Goal: Task Accomplishment & Management: Manage account settings

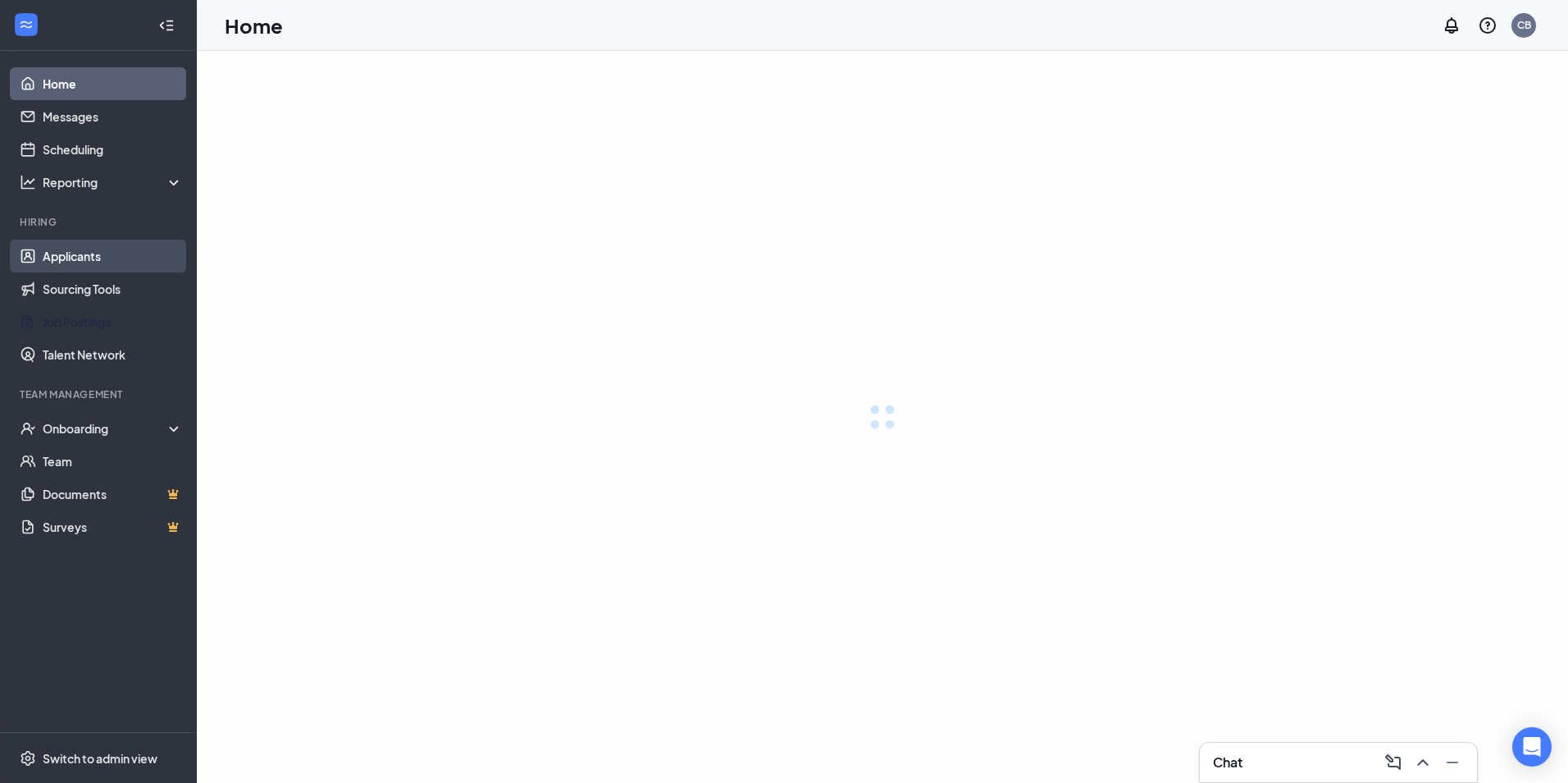
click at [71, 255] on link "Applicants" at bounding box center [112, 255] width 140 height 33
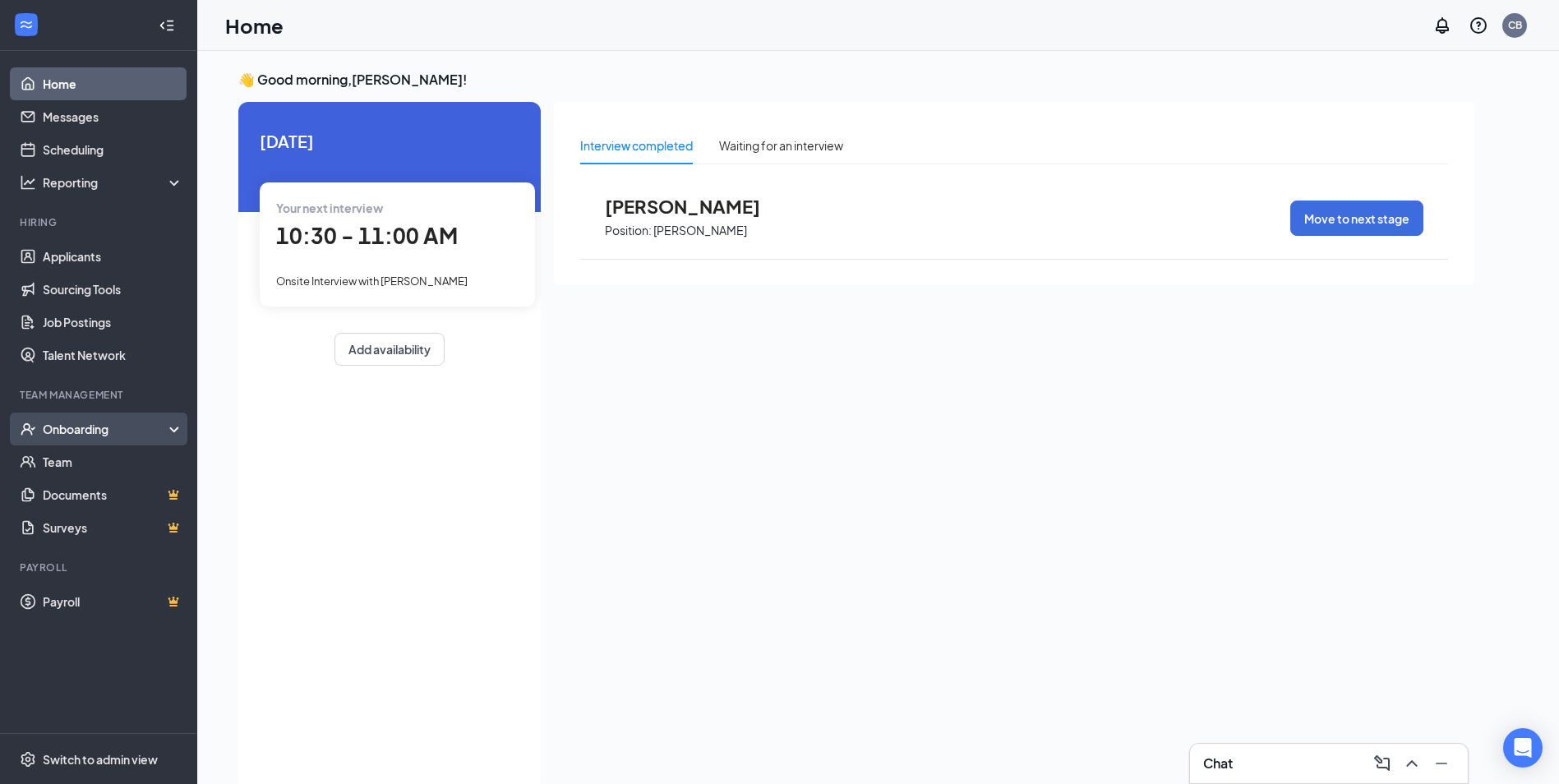
click at [79, 420] on div "Onboarding" at bounding box center [106, 429] width 127 height 17
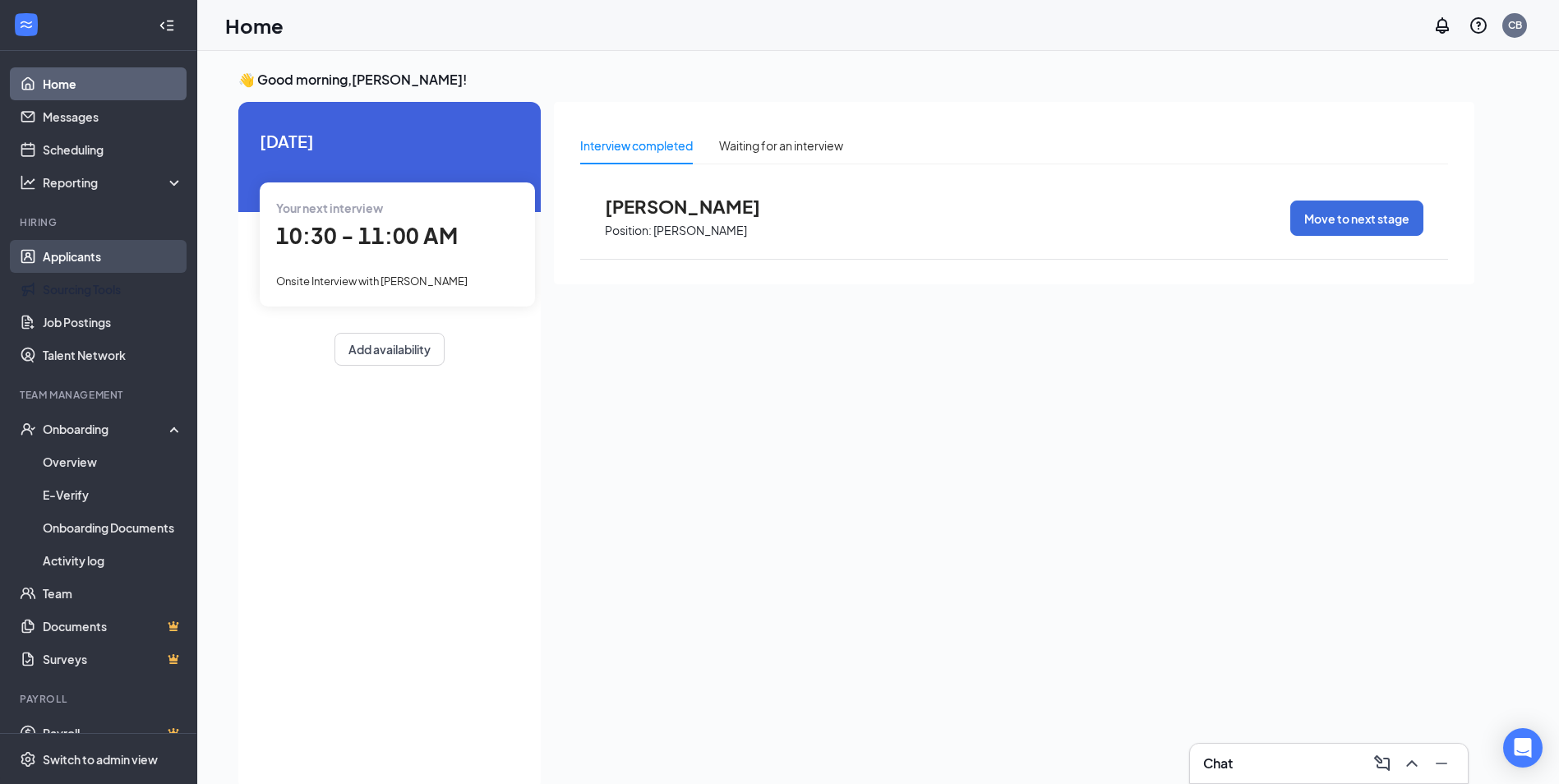
click at [103, 250] on link "Applicants" at bounding box center [113, 256] width 140 height 33
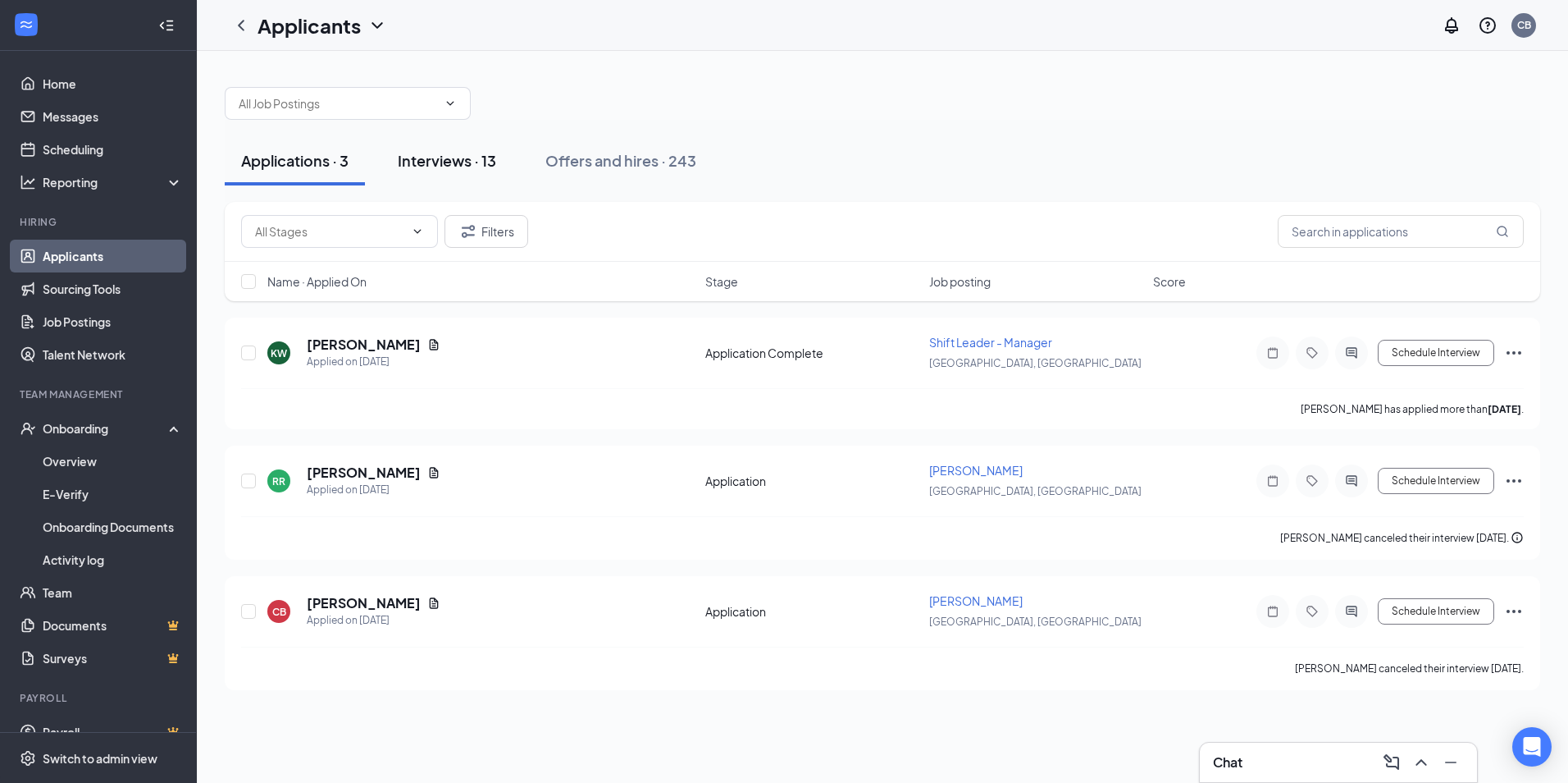
click at [460, 150] on div "Interviews · 13" at bounding box center [447, 161] width 98 height 20
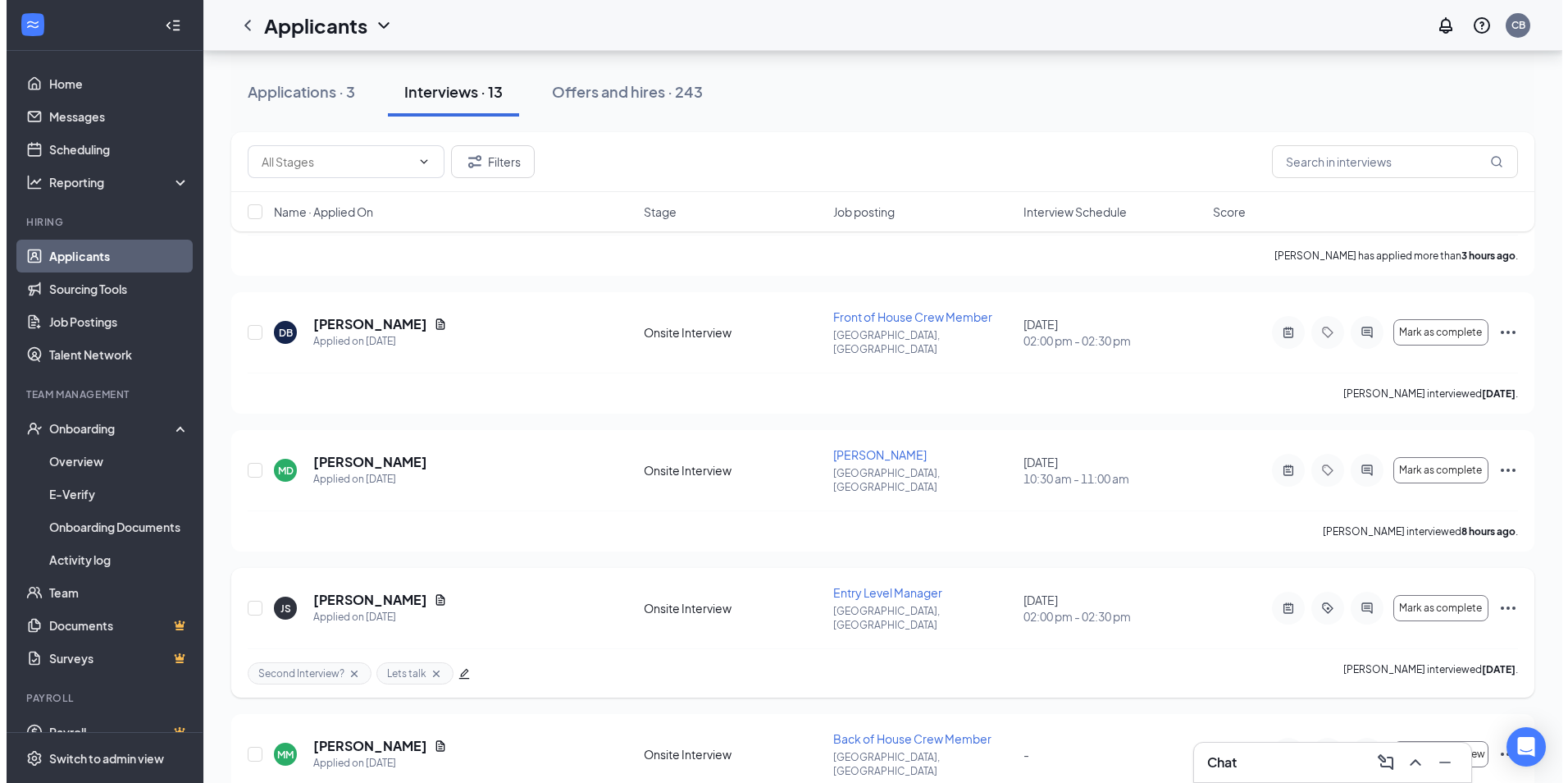
scroll to position [164, 0]
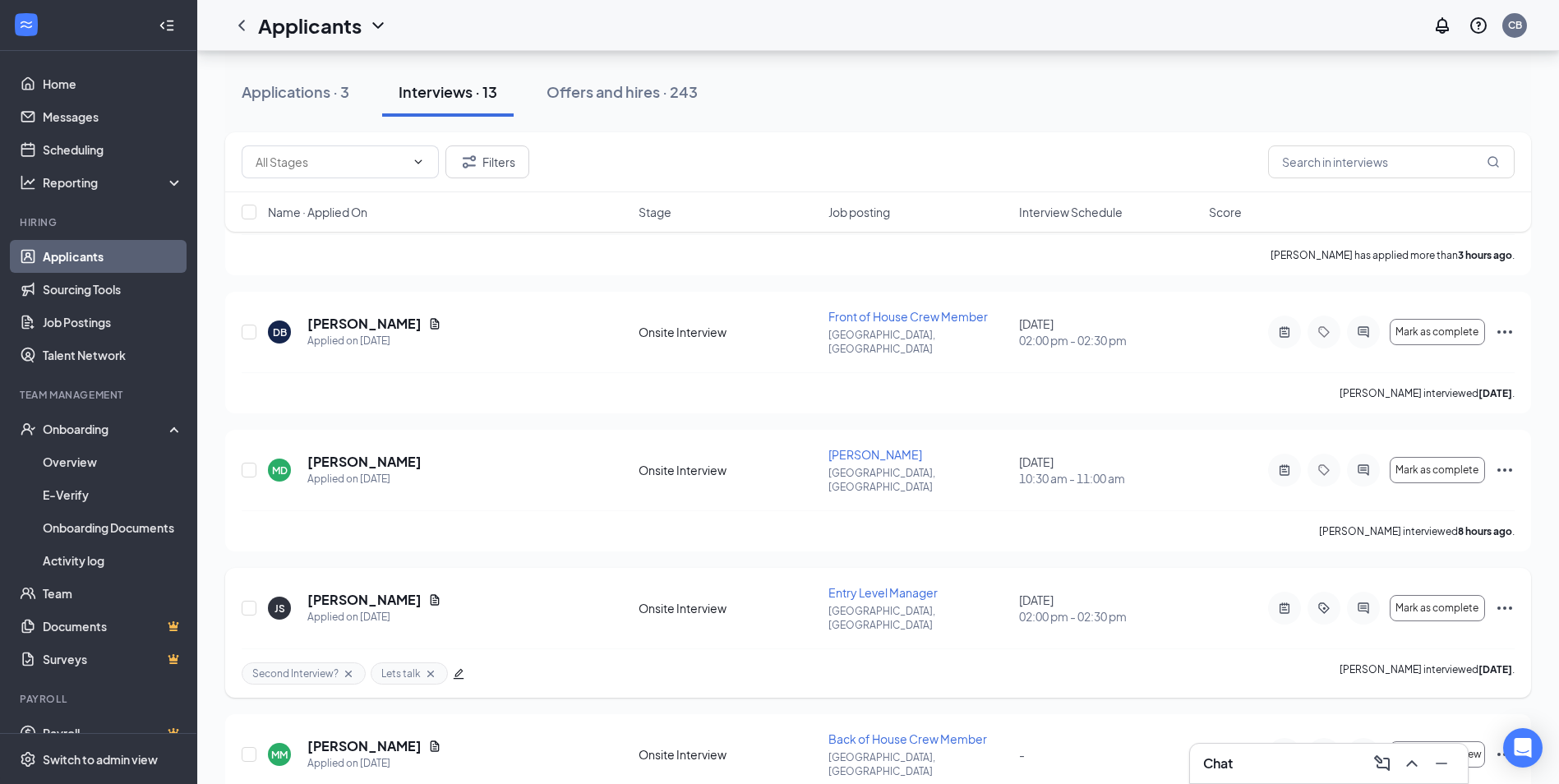
click at [372, 591] on h5 "[PERSON_NAME]" at bounding box center [364, 599] width 114 height 18
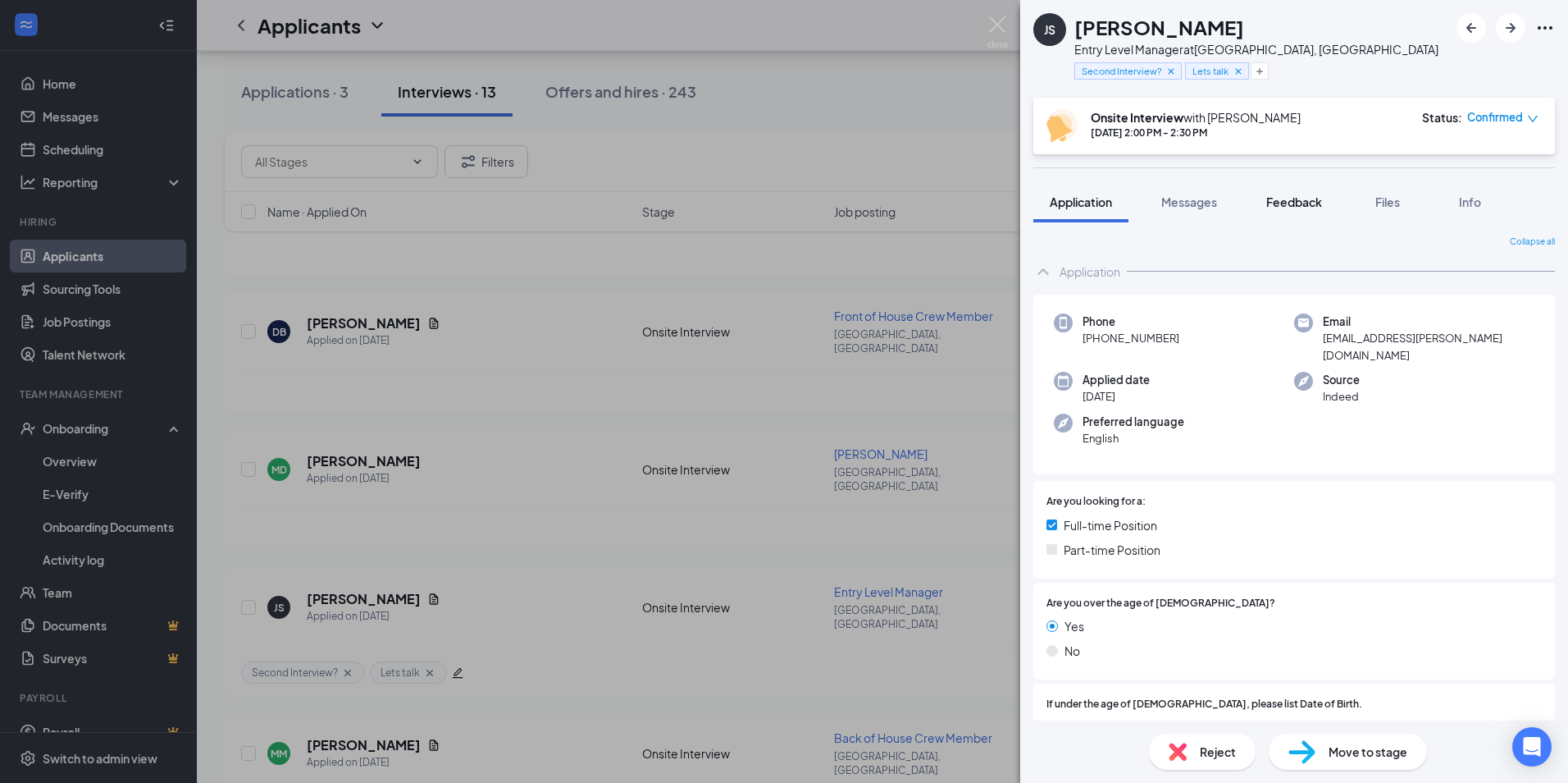
click at [1303, 206] on span "Feedback" at bounding box center [1294, 202] width 56 height 15
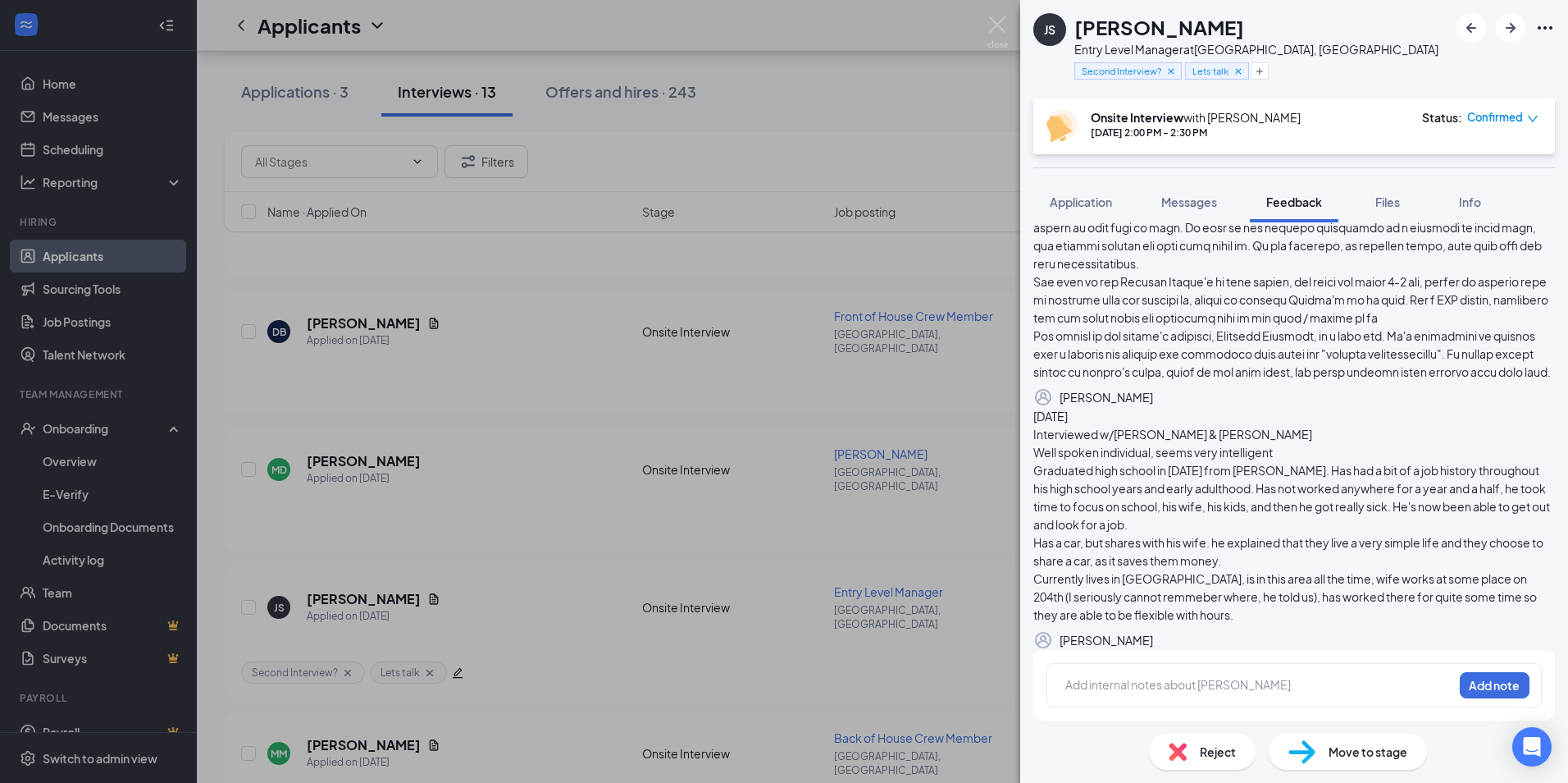
scroll to position [767, 0]
click at [1092, 195] on span "Application" at bounding box center [1081, 202] width 62 height 15
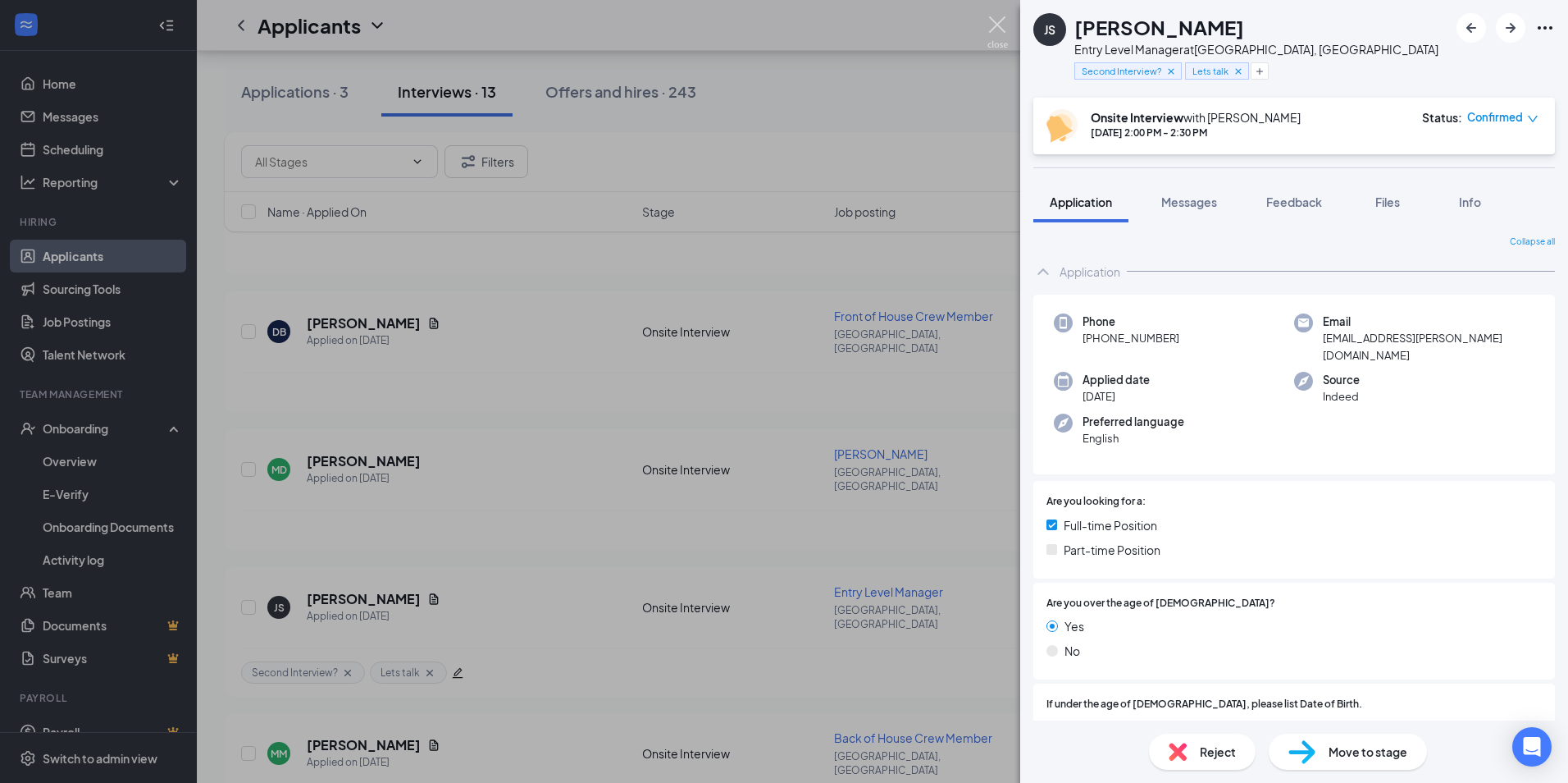
click at [992, 33] on img at bounding box center [997, 33] width 20 height 32
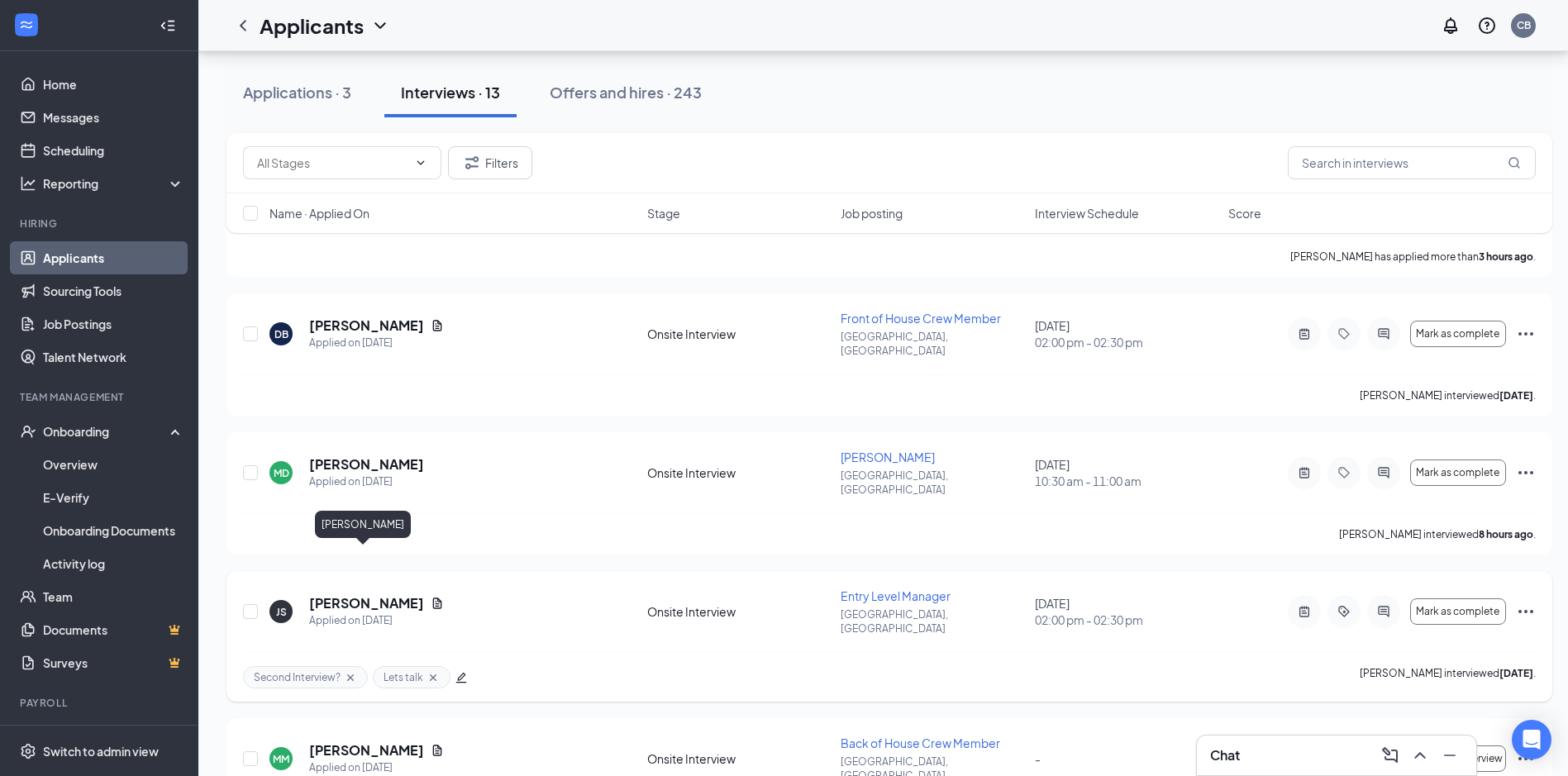
click at [354, 594] on h5 "[PERSON_NAME]" at bounding box center [366, 603] width 115 height 18
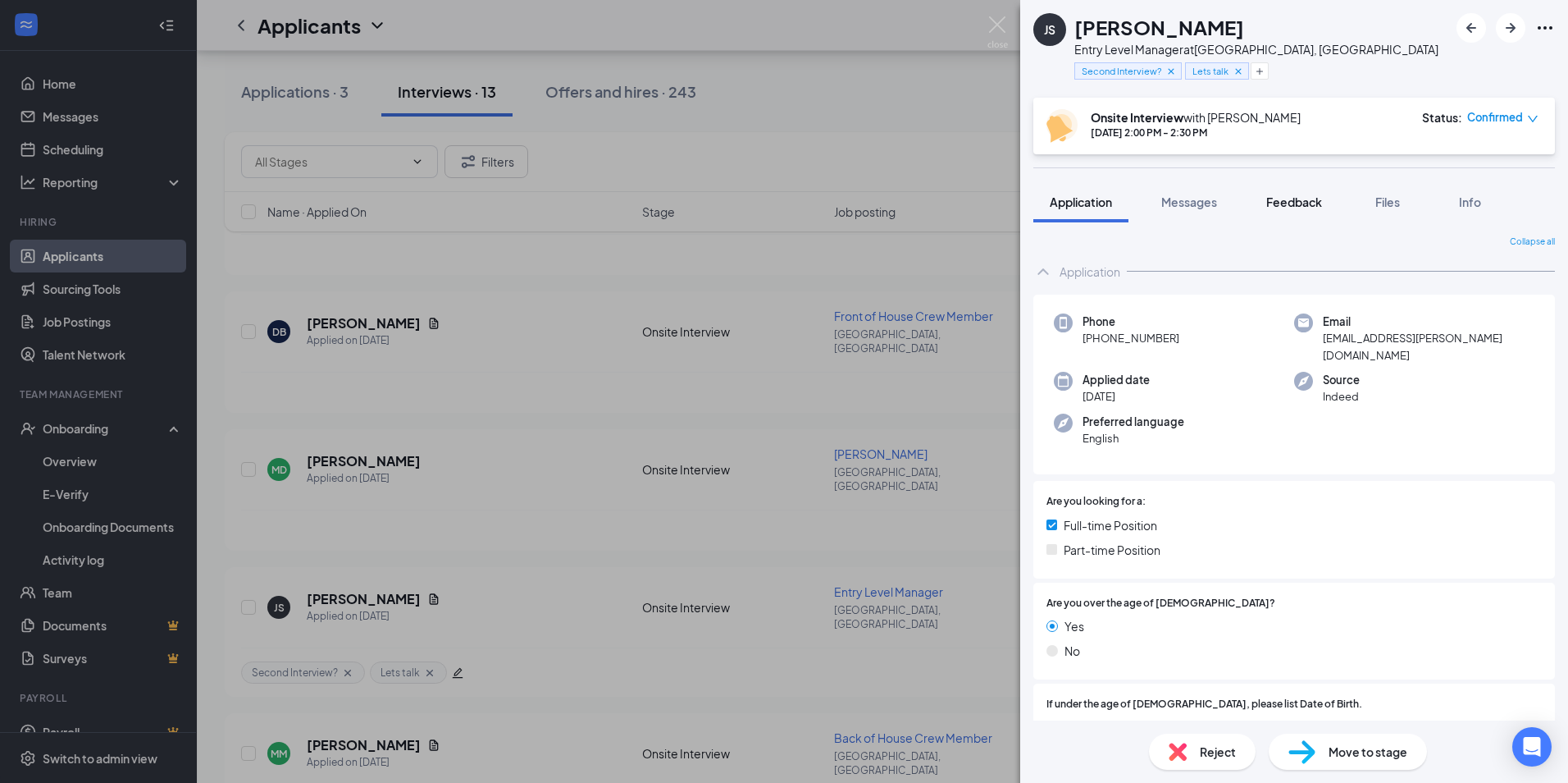
click at [1297, 190] on button "Feedback" at bounding box center [1293, 202] width 88 height 41
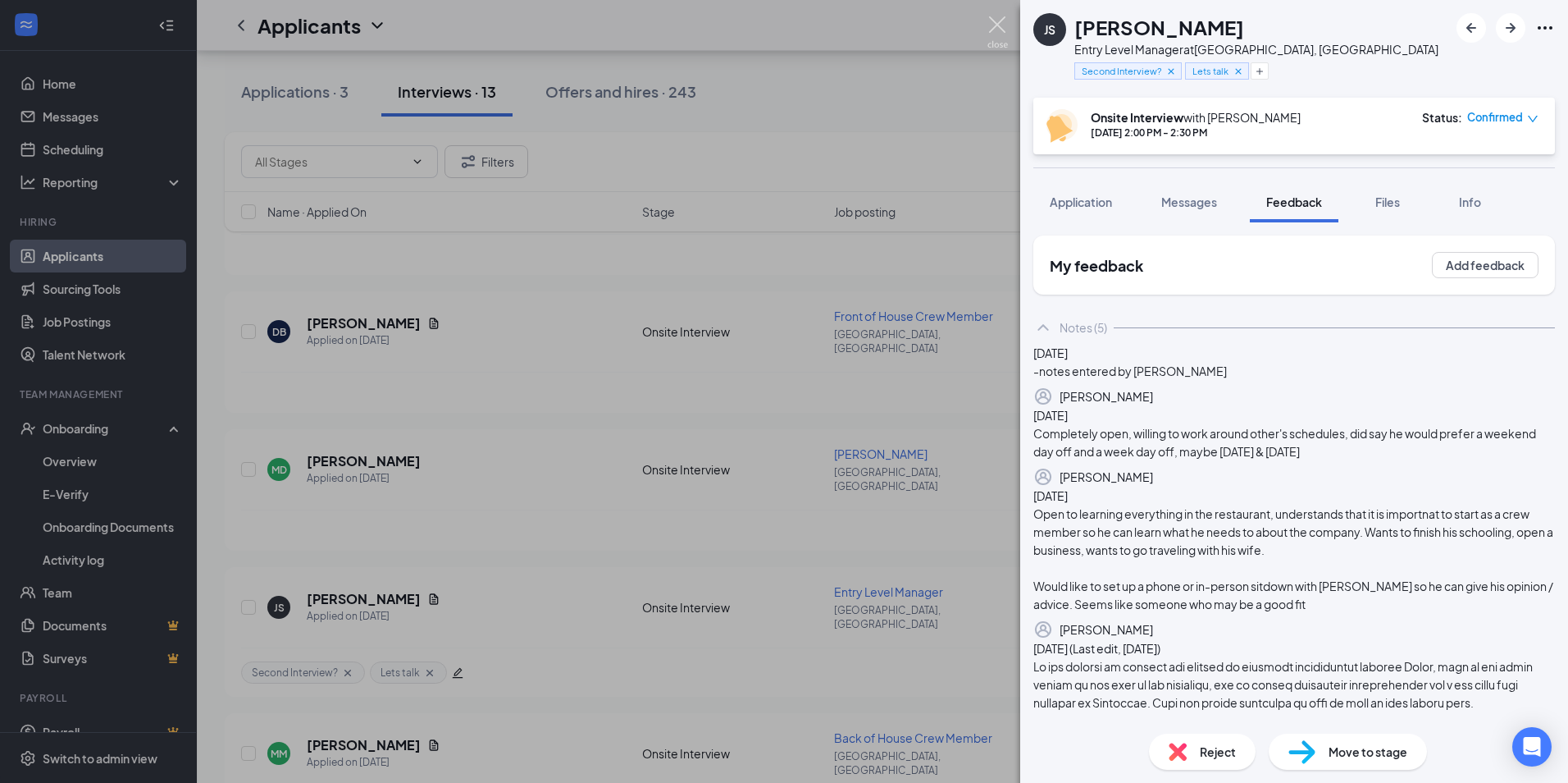
click at [994, 33] on img at bounding box center [997, 33] width 20 height 32
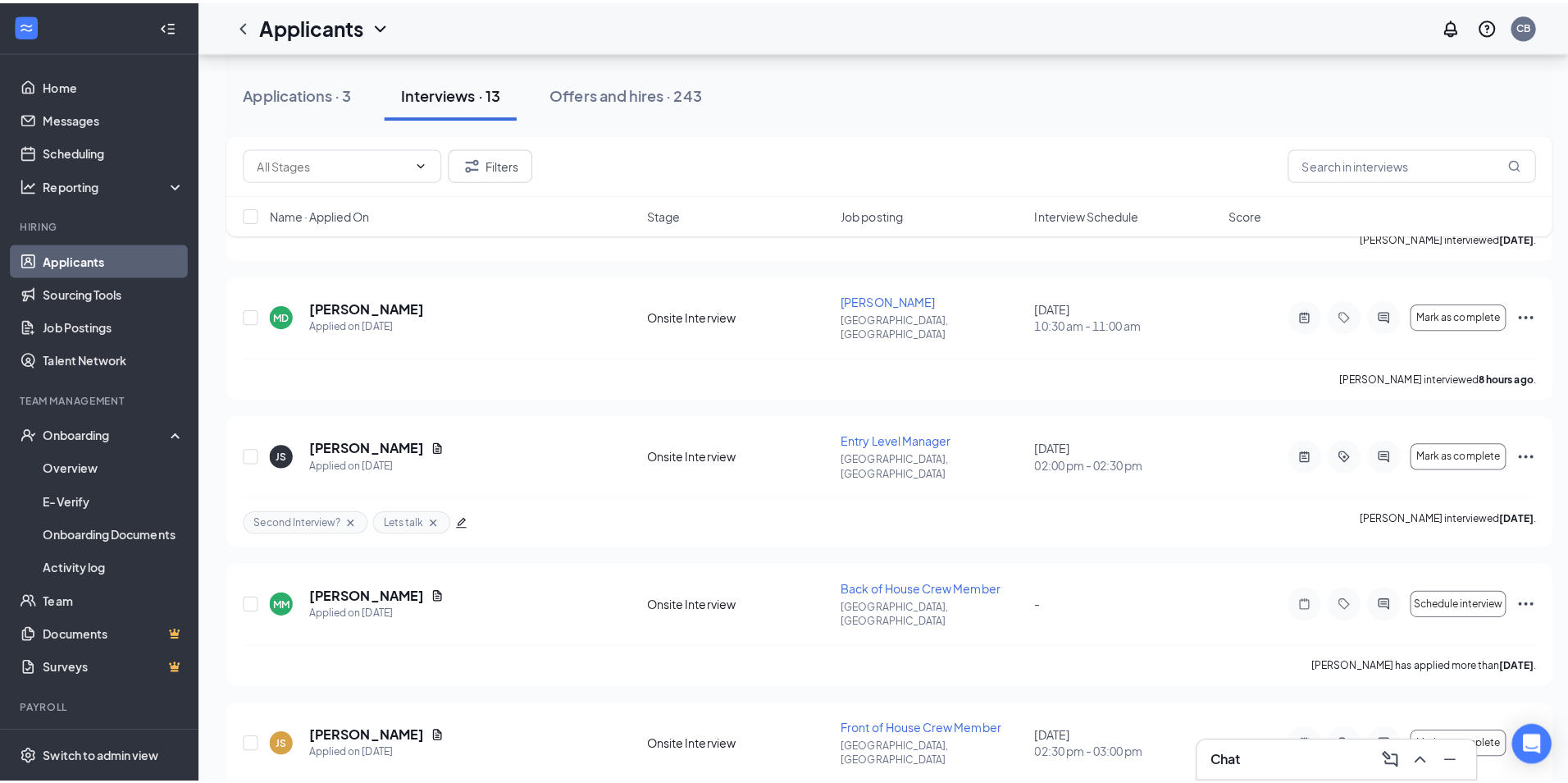
scroll to position [328, 0]
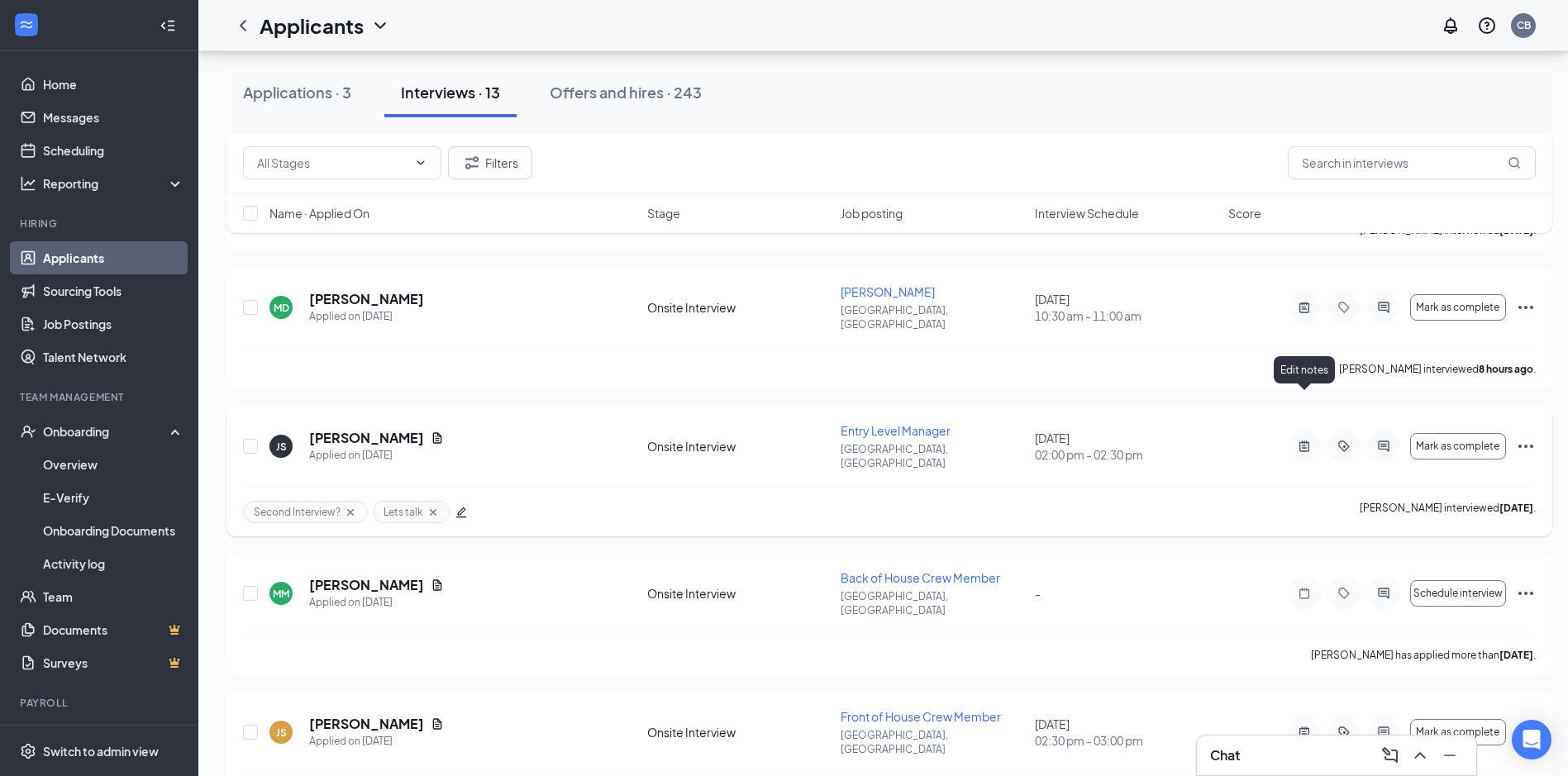
click at [1302, 440] on icon "ActiveNote" at bounding box center [1303, 447] width 20 height 13
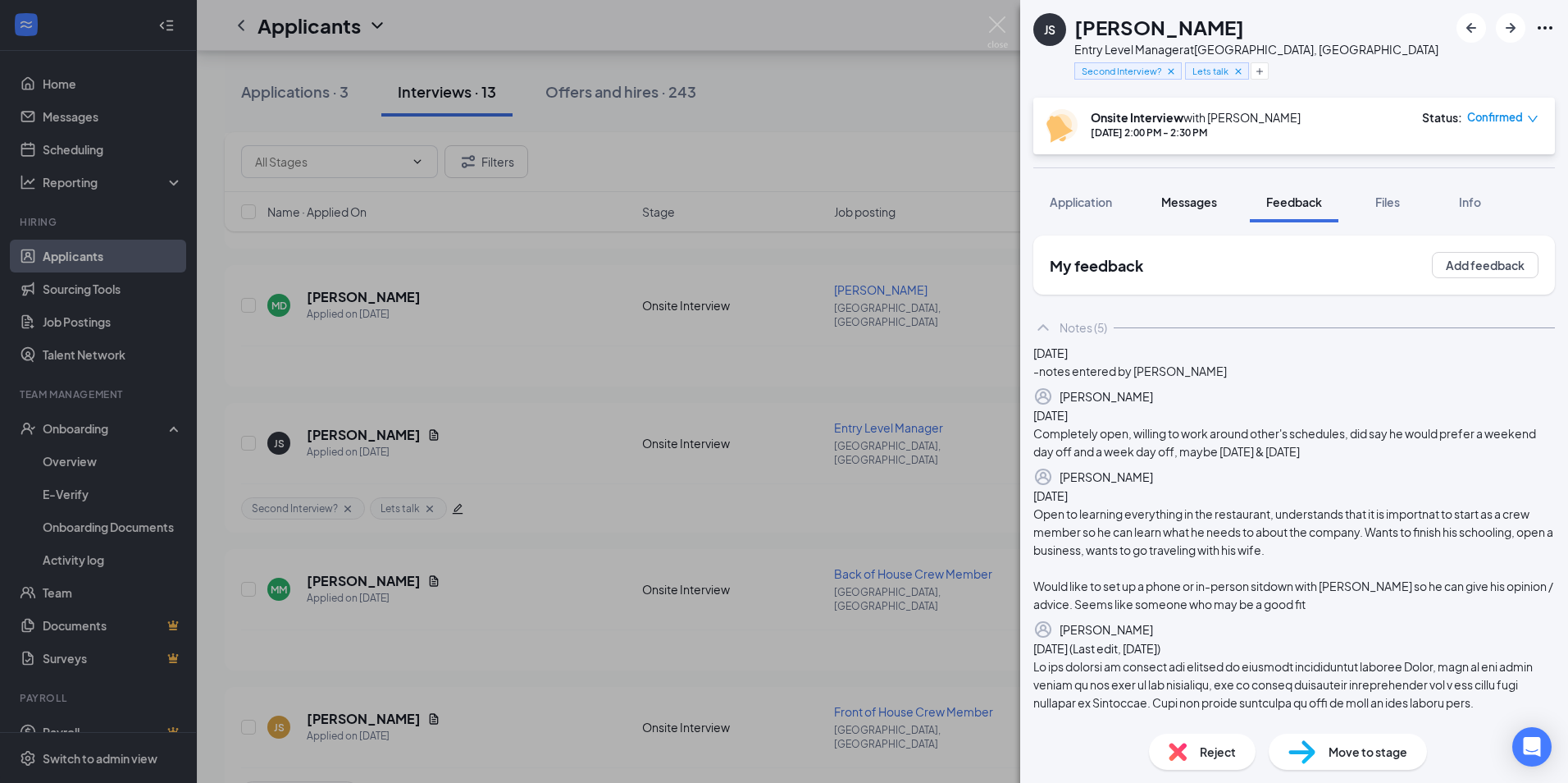
click at [1187, 187] on button "Messages" at bounding box center [1188, 202] width 88 height 41
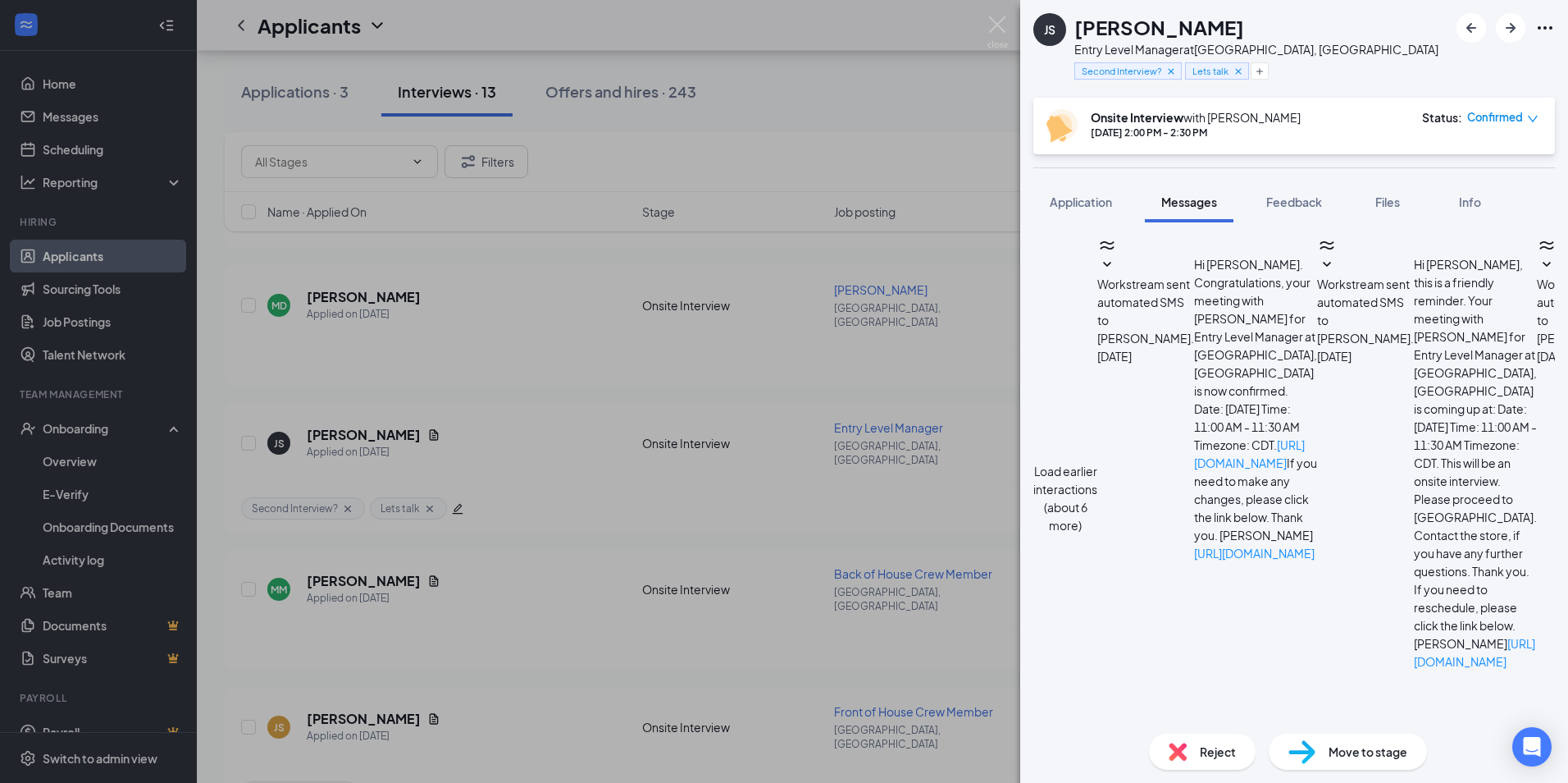
scroll to position [477, 0]
click at [1002, 31] on img at bounding box center [997, 33] width 20 height 32
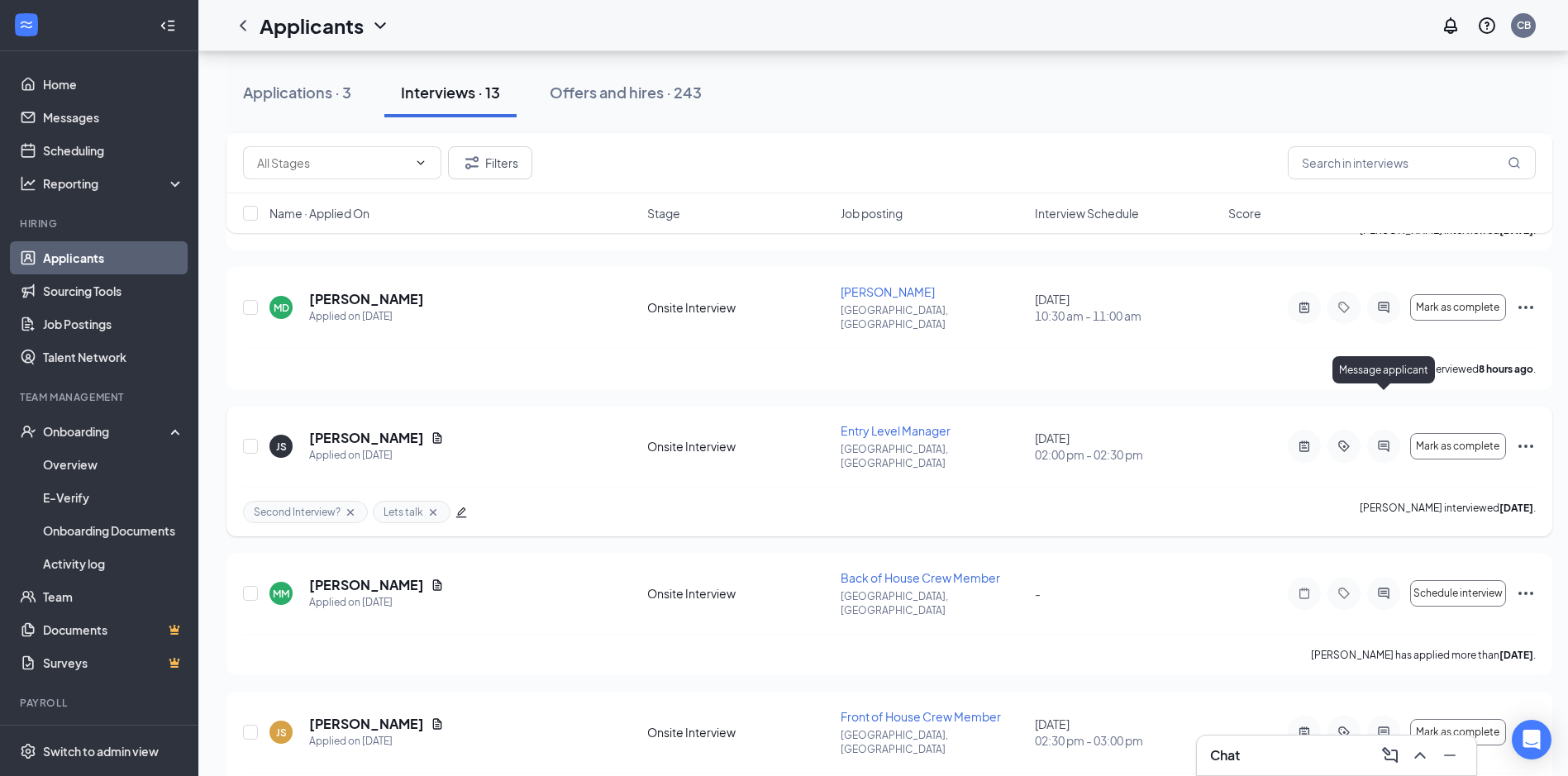
click at [1377, 440] on icon "ActiveChat" at bounding box center [1383, 447] width 20 height 13
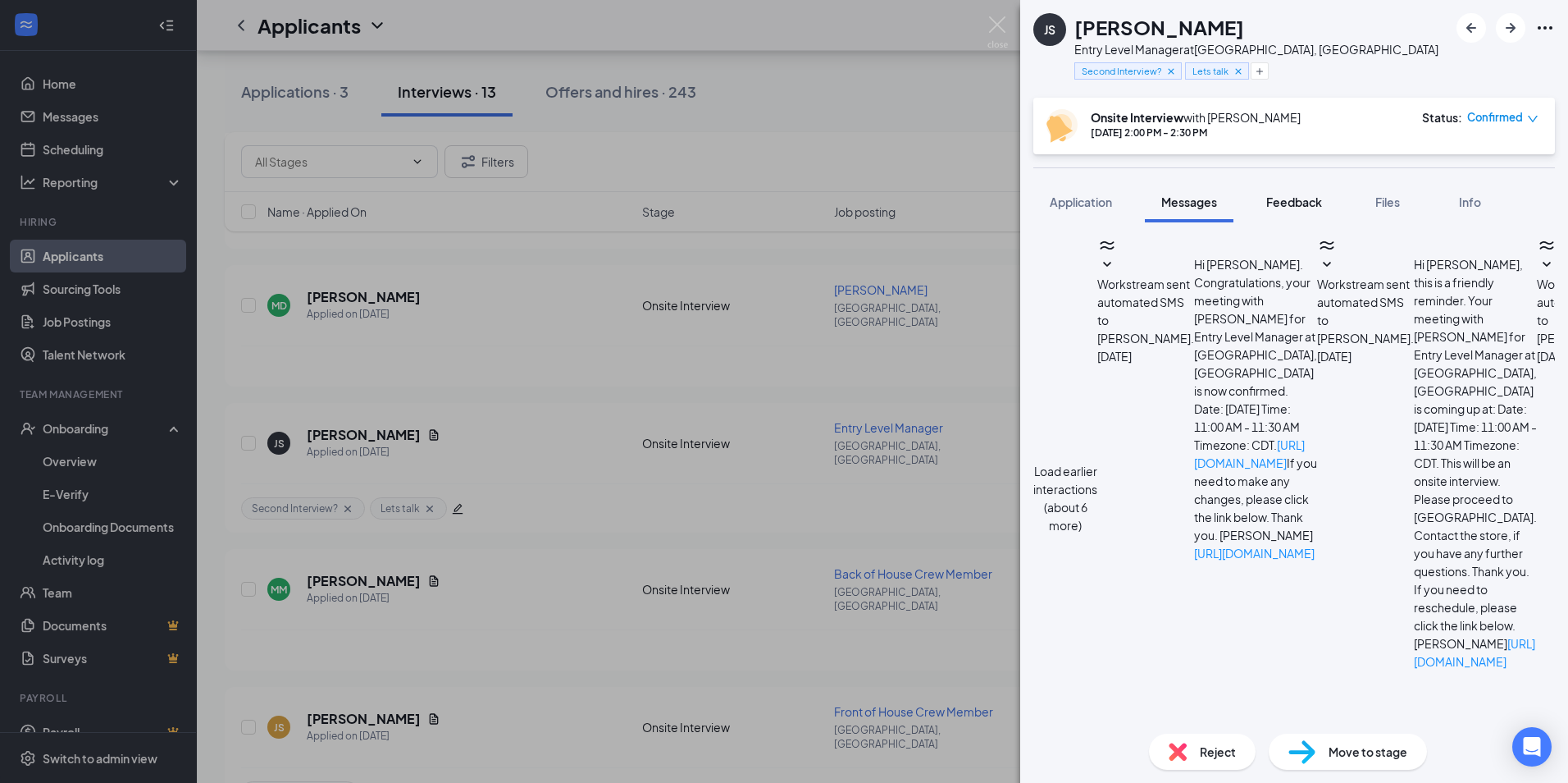
scroll to position [477, 0]
click at [1289, 202] on span "Feedback" at bounding box center [1294, 202] width 56 height 15
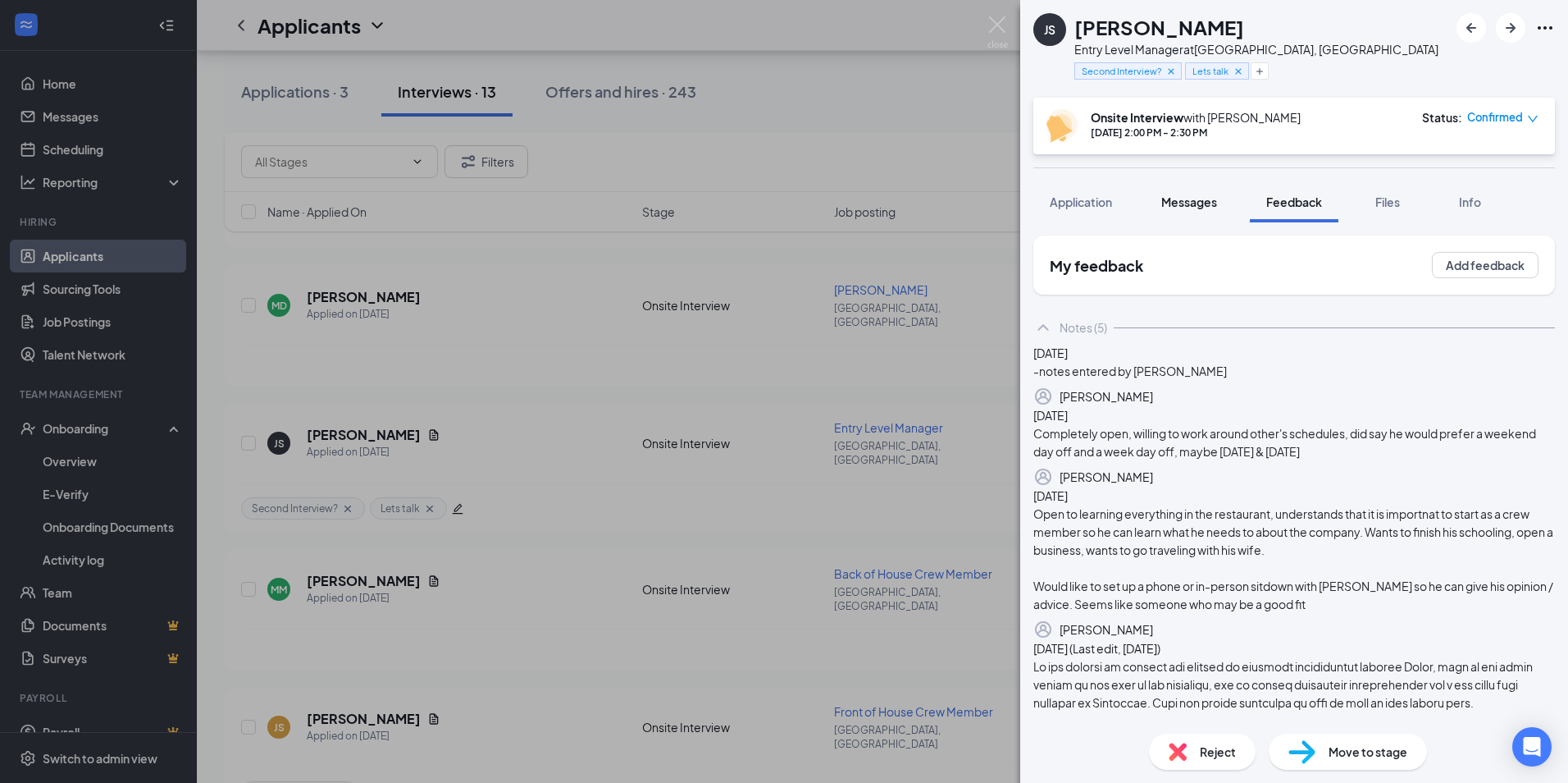
click at [1188, 201] on span "Messages" at bounding box center [1189, 202] width 56 height 15
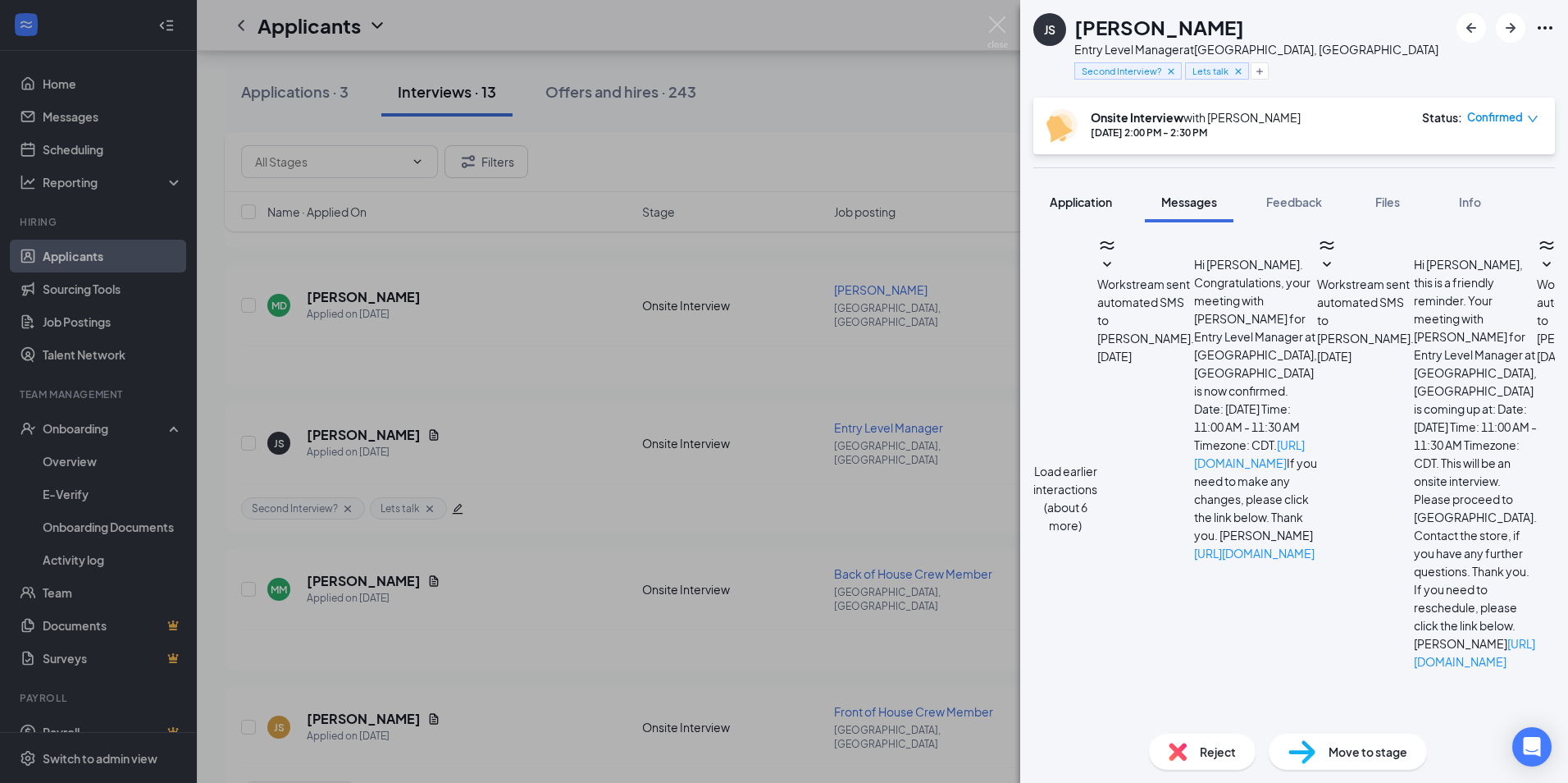
scroll to position [477, 0]
click at [1096, 201] on span "Application" at bounding box center [1081, 202] width 62 height 15
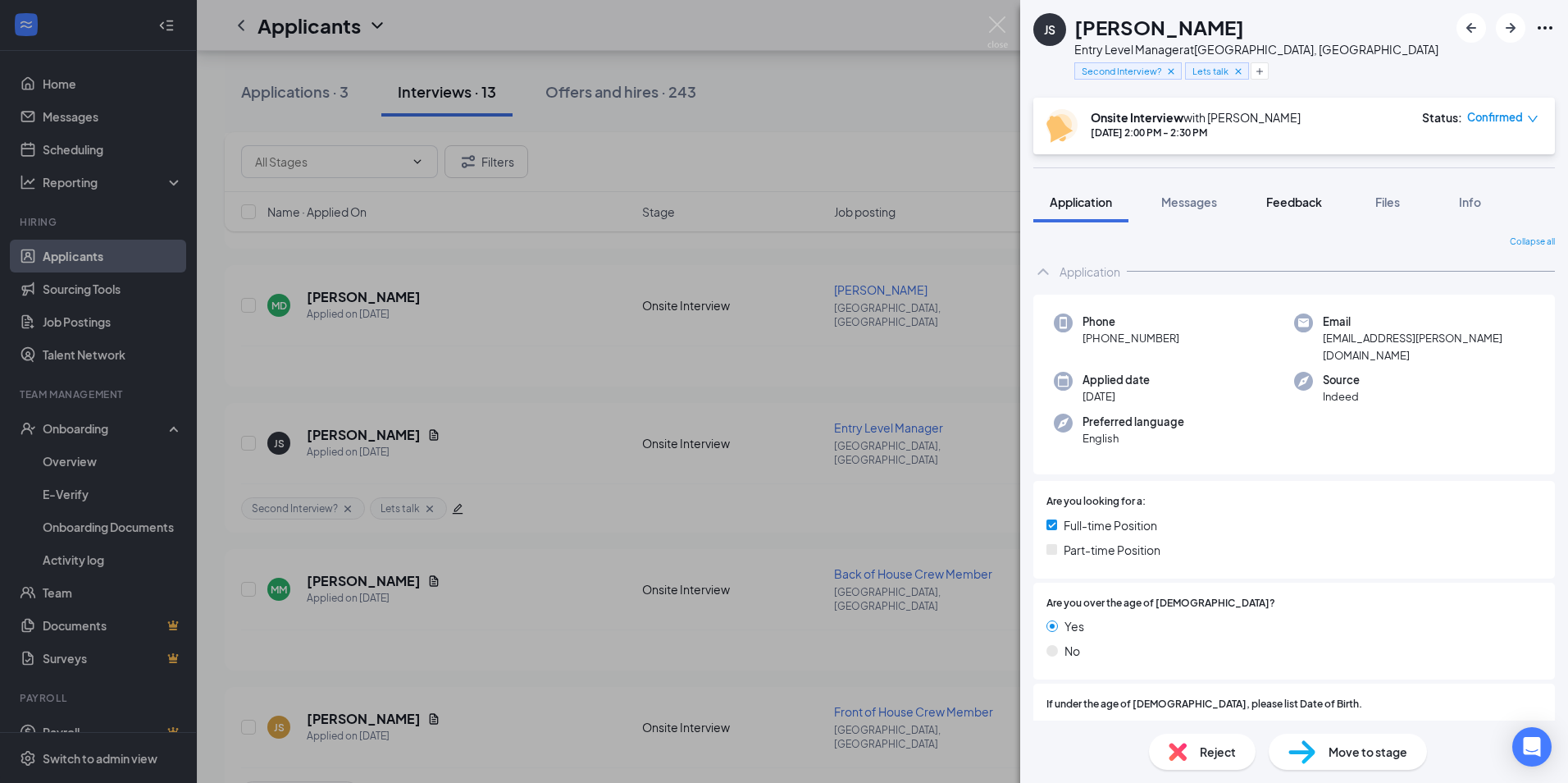
click at [1298, 194] on span "Feedback" at bounding box center [1294, 202] width 56 height 15
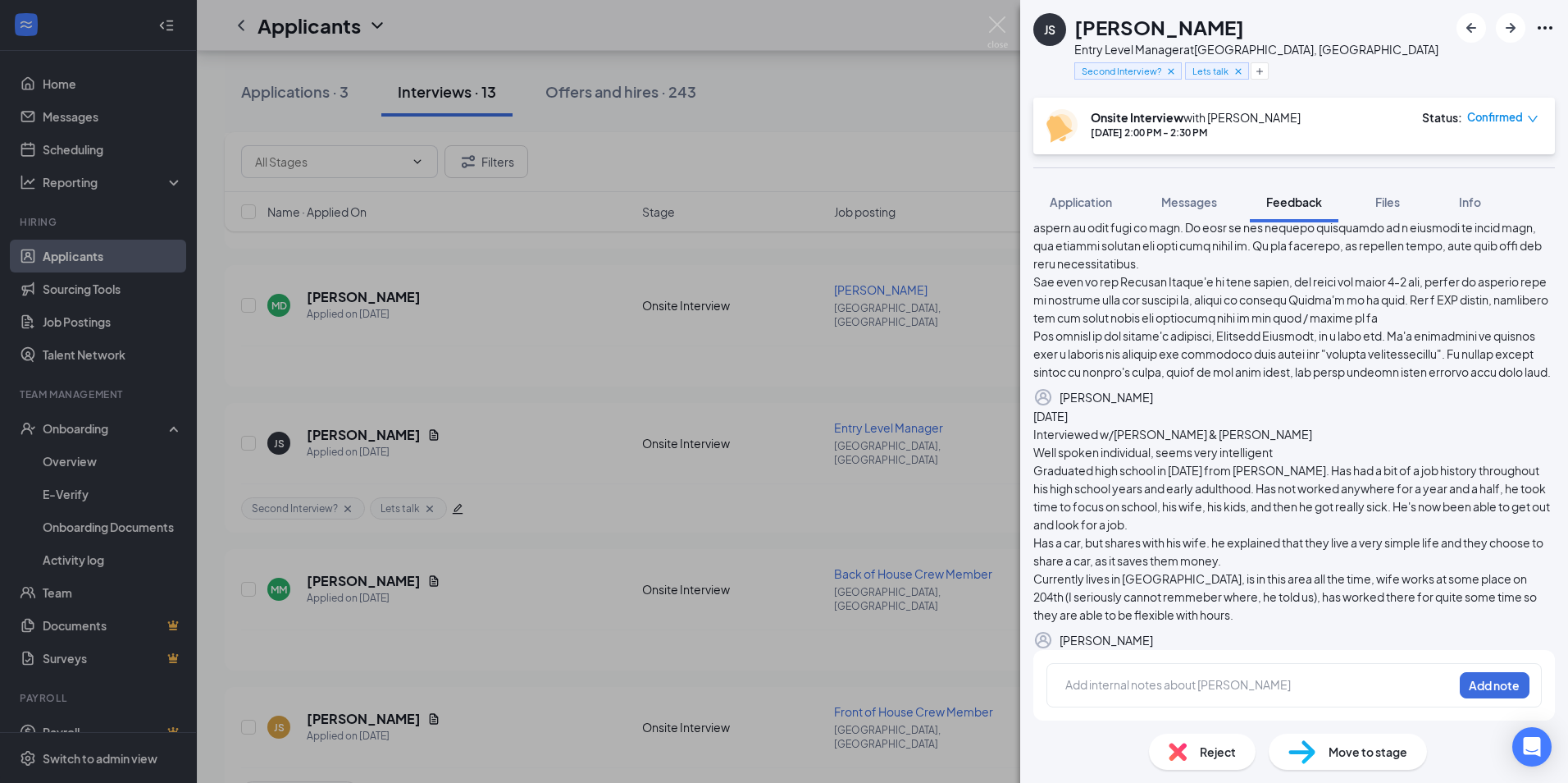
scroll to position [767, 0]
click at [1191, 672] on div "Add internal notes about [PERSON_NAME] Add note" at bounding box center [1294, 685] width 496 height 45
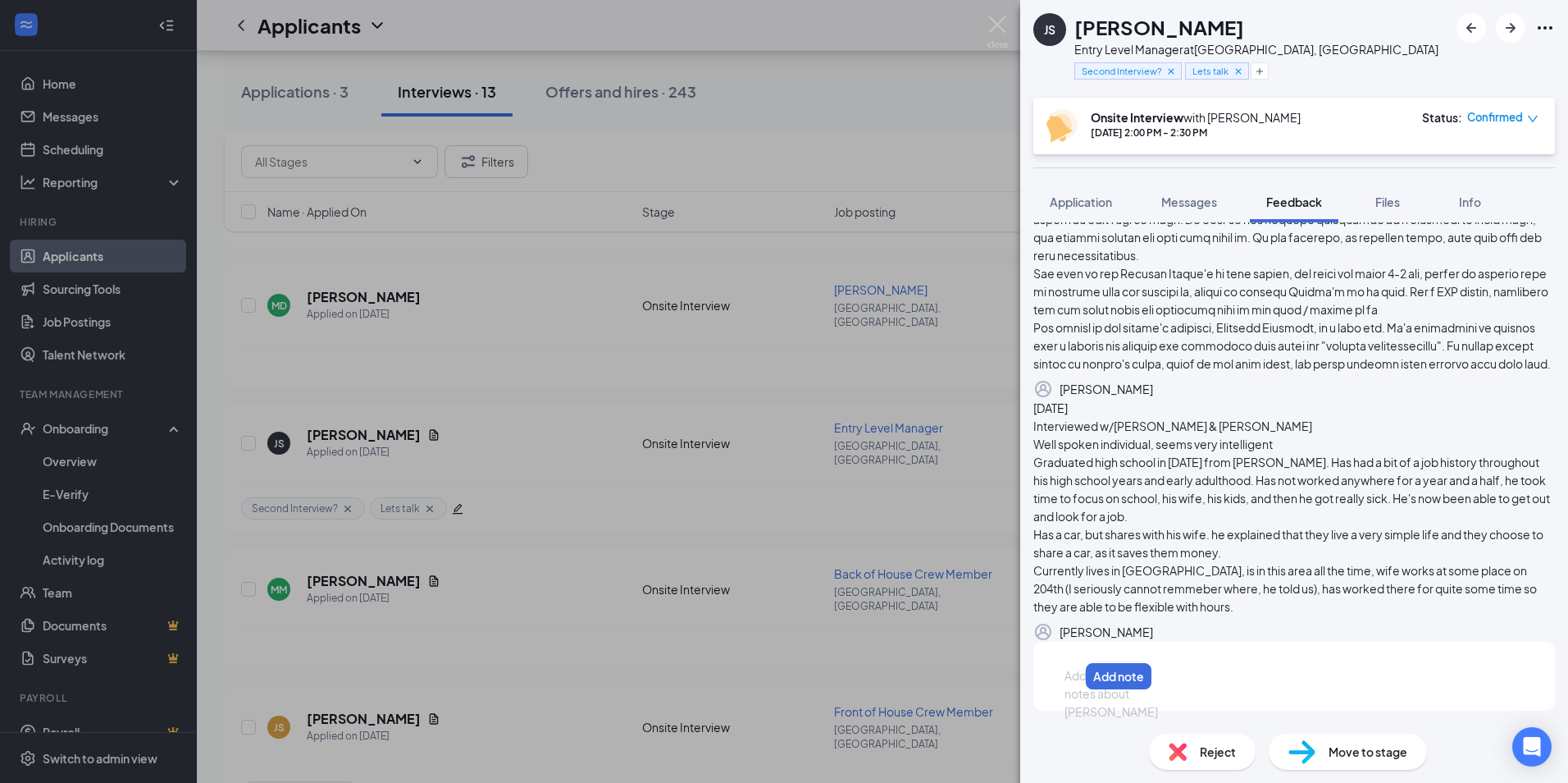
click at [1079, 685] on div at bounding box center [1071, 675] width 13 height 18
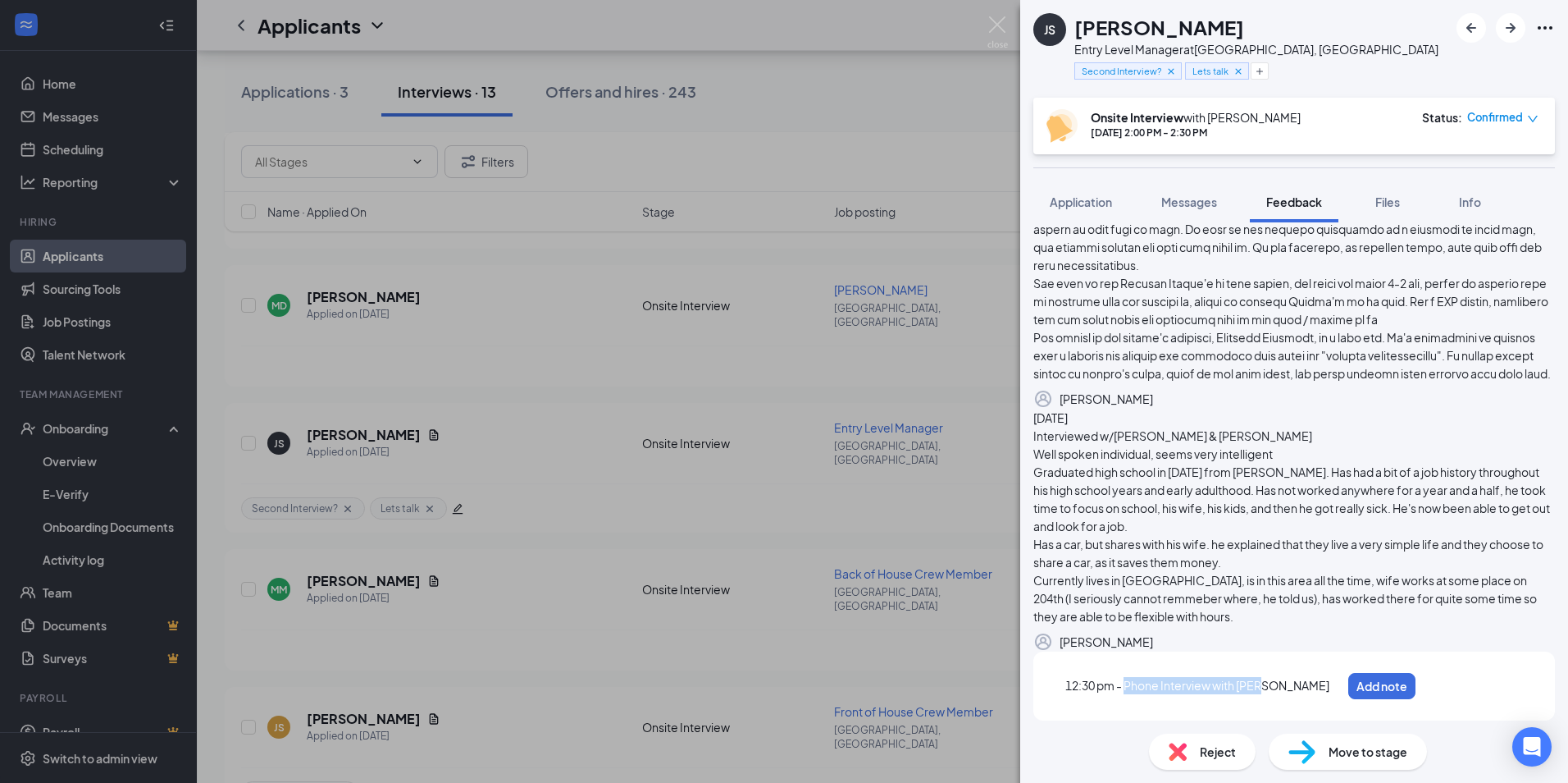
drag, startPoint x: 1272, startPoint y: 685, endPoint x: 1128, endPoint y: 689, distance: 144.1
click at [1128, 689] on div "12:30 pm - Phone Interview with [PERSON_NAME]" at bounding box center [1202, 685] width 276 height 18
click at [1416, 684] on button "Add note" at bounding box center [1381, 685] width 67 height 26
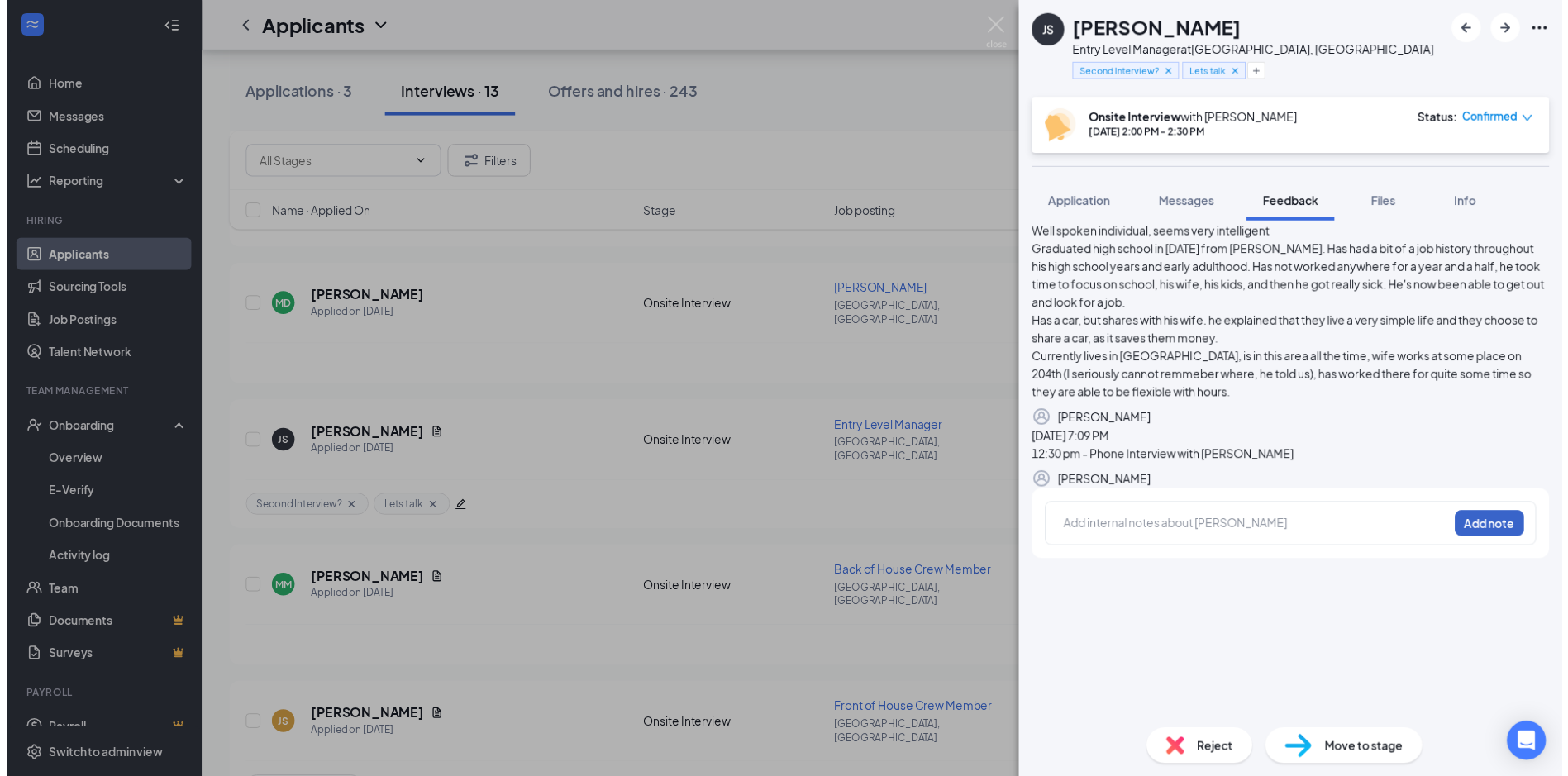
scroll to position [0, 0]
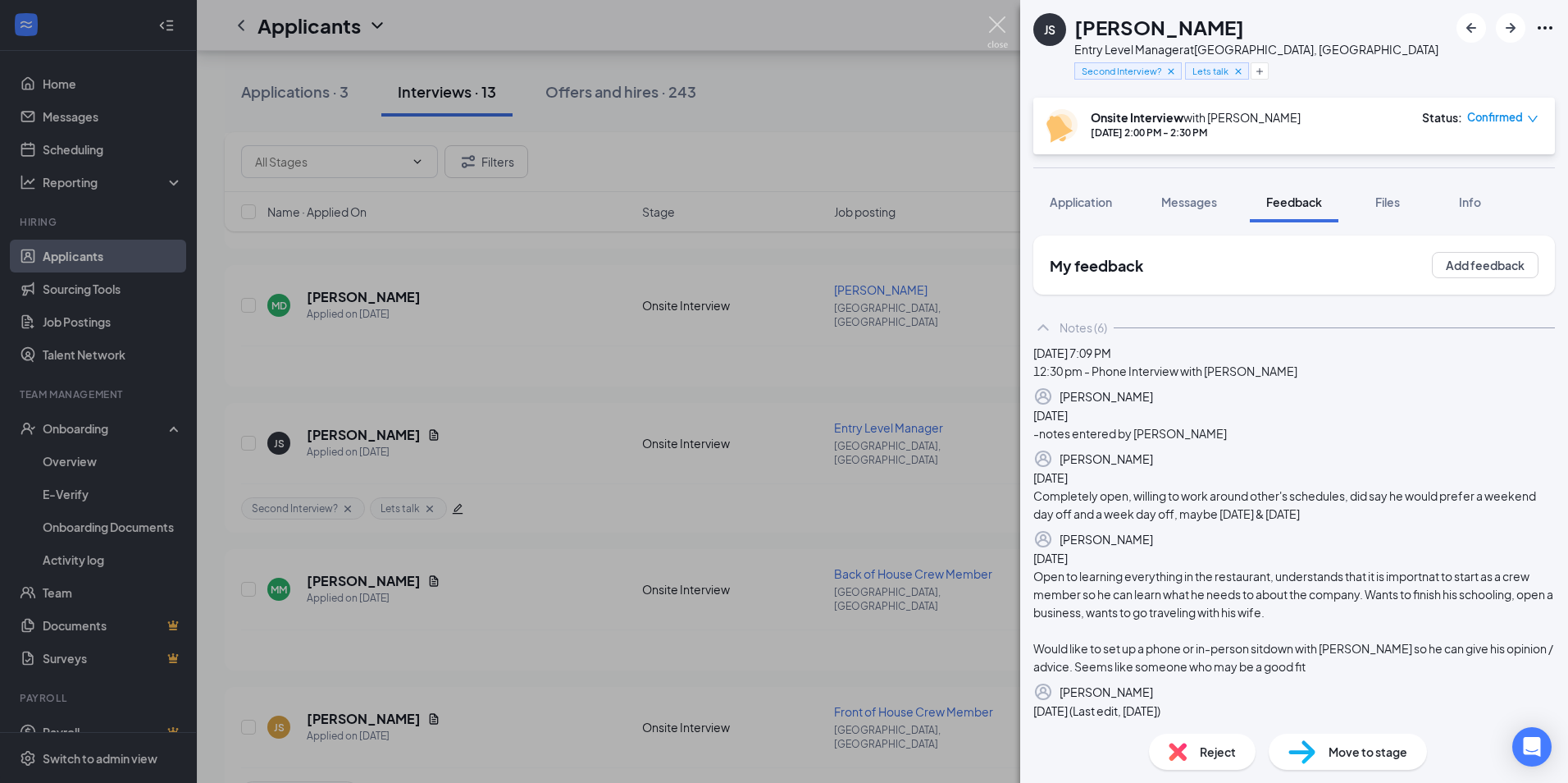
click at [994, 27] on img at bounding box center [997, 33] width 20 height 32
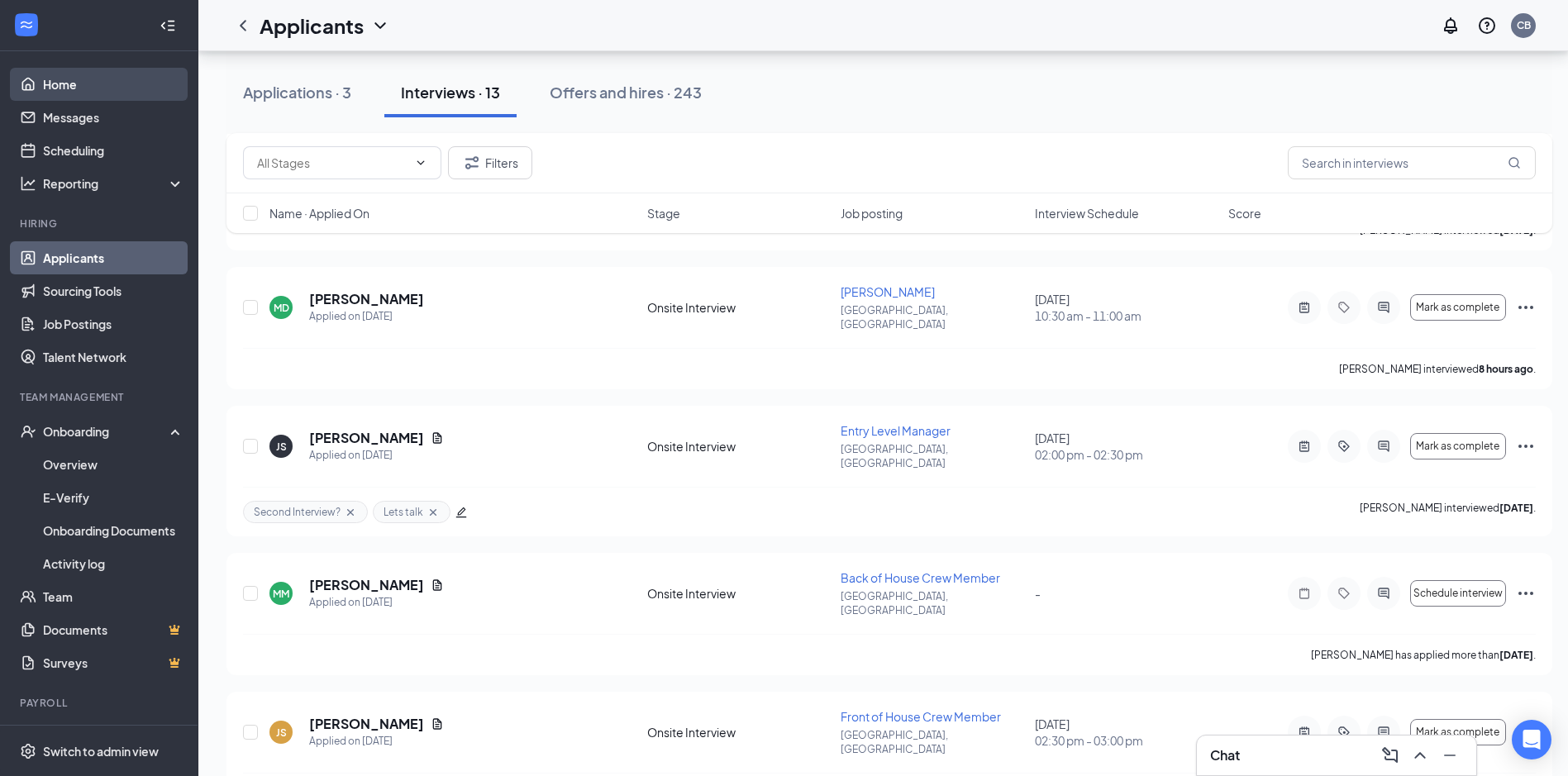
click at [95, 85] on link "Home" at bounding box center [113, 83] width 141 height 33
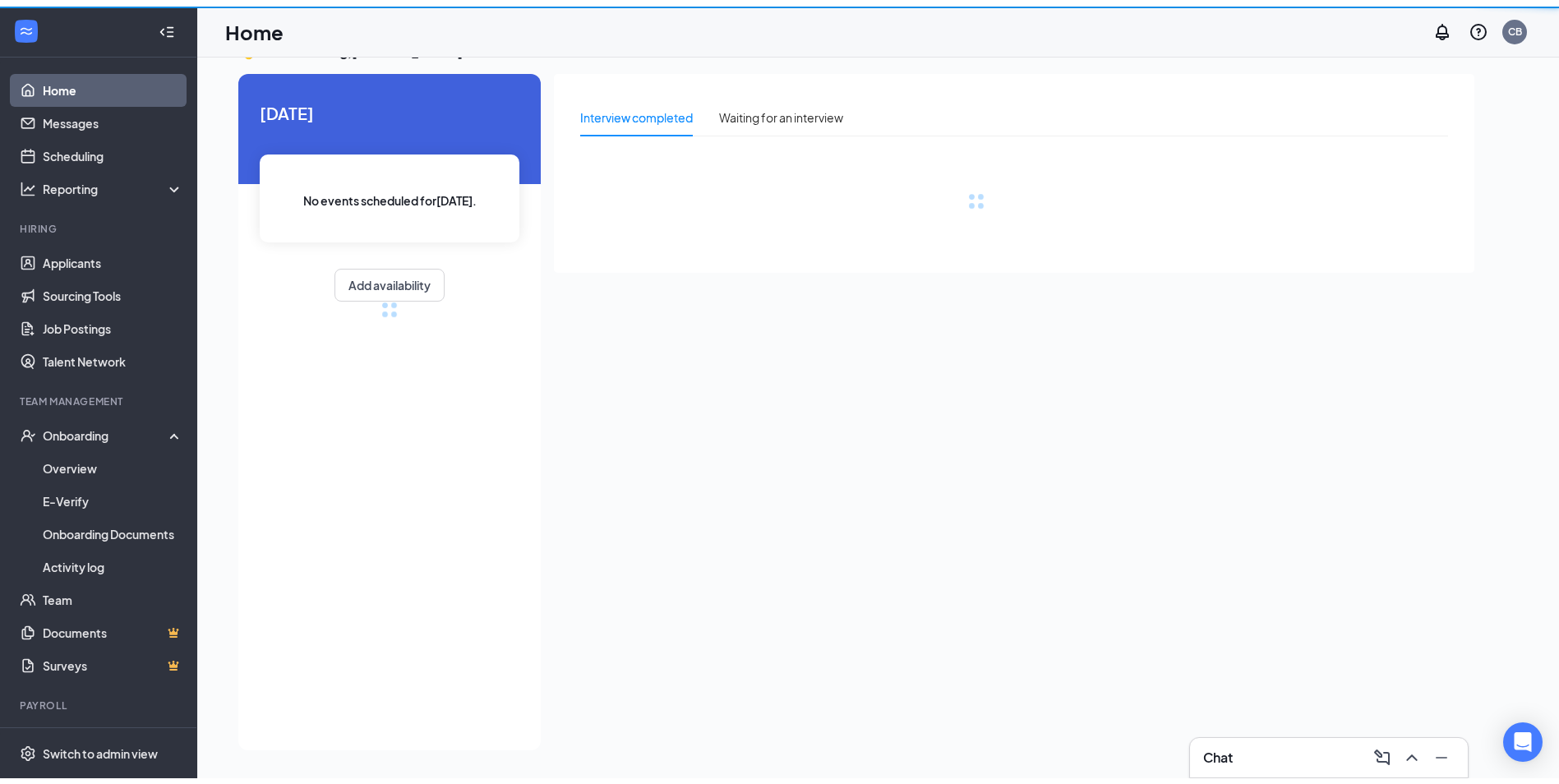
scroll to position [34, 0]
